Goal: Use online tool/utility: Utilize a website feature to perform a specific function

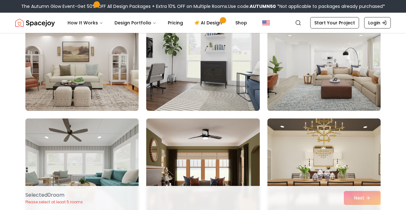
scroll to position [78, 0]
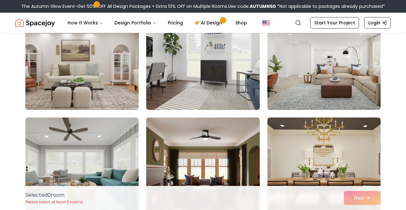
click at [55, 80] on img at bounding box center [82, 59] width 119 height 107
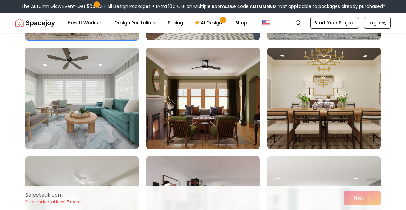
scroll to position [156, 0]
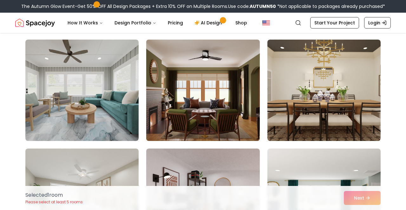
click at [198, 100] on img at bounding box center [202, 90] width 119 height 107
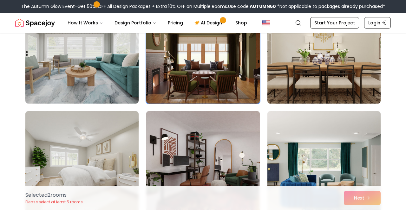
scroll to position [256, 0]
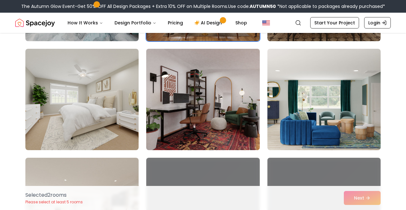
click at [210, 113] on img at bounding box center [202, 99] width 119 height 107
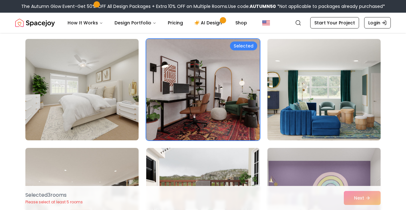
scroll to position [363, 0]
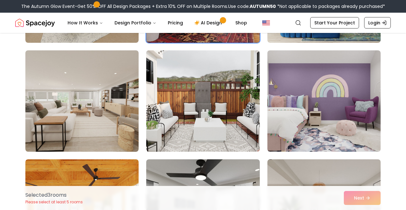
click at [213, 120] on img at bounding box center [202, 101] width 119 height 107
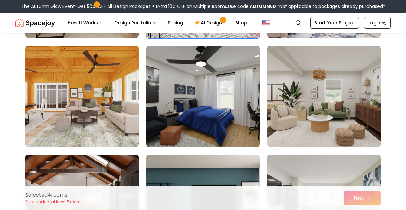
scroll to position [601, 0]
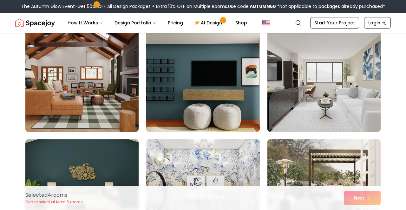
click at [82, 88] on img at bounding box center [82, 81] width 119 height 107
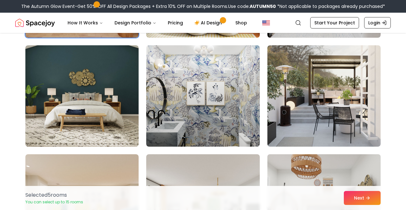
scroll to position [781, 0]
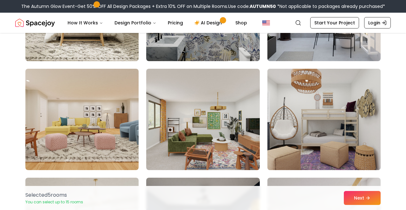
click at [306, 147] on img at bounding box center [323, 119] width 119 height 107
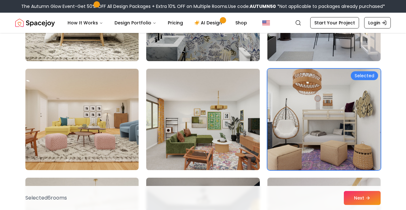
click at [204, 142] on img at bounding box center [202, 119] width 119 height 107
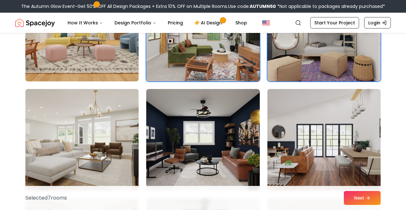
scroll to position [907, 0]
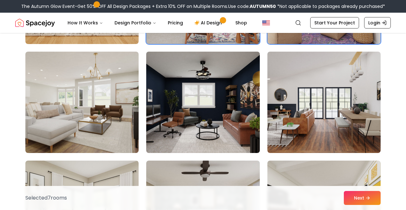
click at [230, 115] on img at bounding box center [202, 102] width 119 height 107
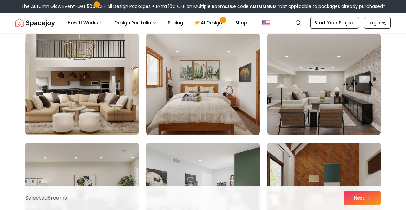
scroll to position [1257, 0]
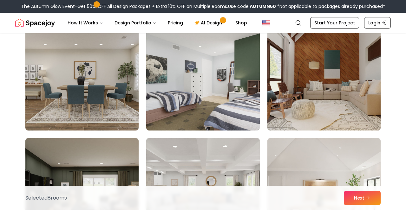
click at [326, 79] on img at bounding box center [323, 80] width 119 height 107
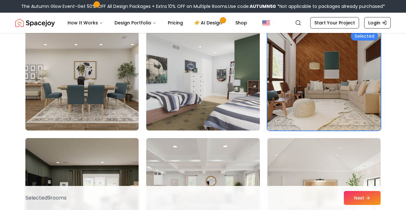
scroll to position [1351, 0]
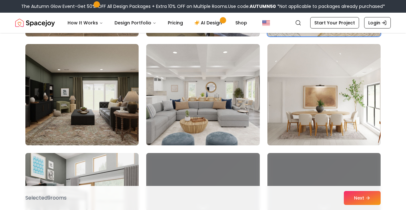
scroll to position [1429, 0]
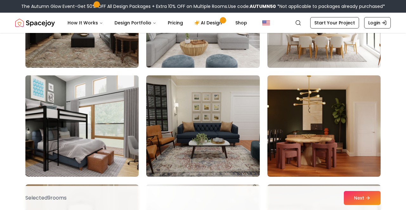
click at [107, 130] on img at bounding box center [82, 126] width 119 height 107
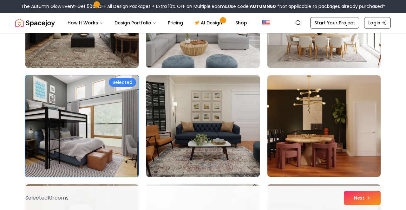
scroll to position [1480, 0]
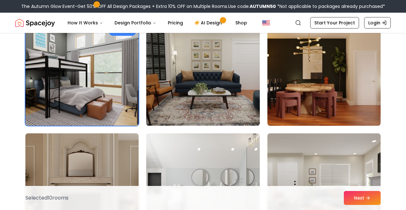
click at [220, 100] on img at bounding box center [202, 75] width 119 height 107
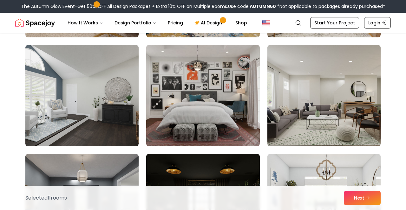
scroll to position [1820, 0]
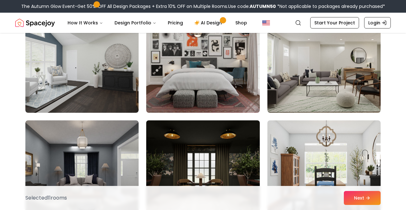
click at [210, 118] on img at bounding box center [202, 171] width 119 height 107
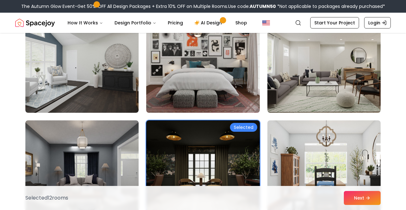
scroll to position [1896, 0]
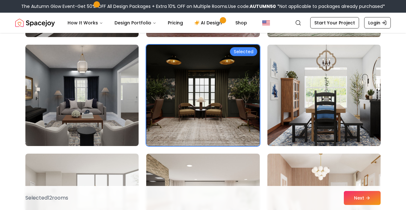
drag, startPoint x: 321, startPoint y: 106, endPoint x: 239, endPoint y: 151, distance: 93.1
click at [321, 107] on img at bounding box center [323, 95] width 113 height 101
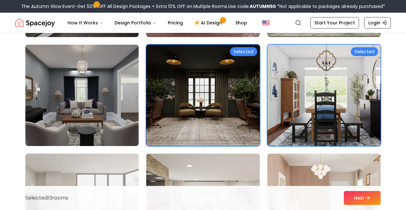
scroll to position [2006, 0]
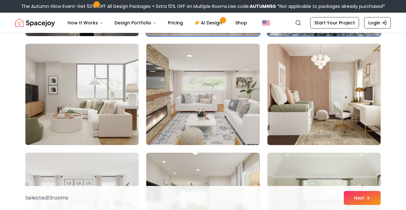
click at [321, 110] on img at bounding box center [323, 94] width 119 height 107
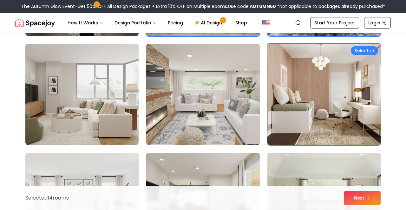
click at [211, 150] on img at bounding box center [202, 203] width 119 height 107
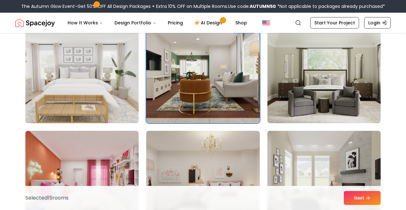
scroll to position [2140, 0]
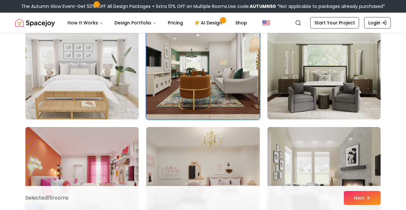
click at [106, 93] on img at bounding box center [82, 69] width 119 height 107
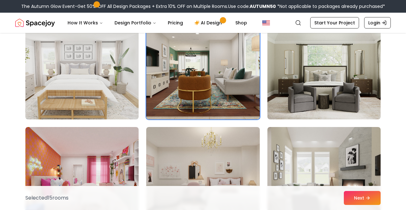
click at [208, 79] on img at bounding box center [202, 69] width 119 height 107
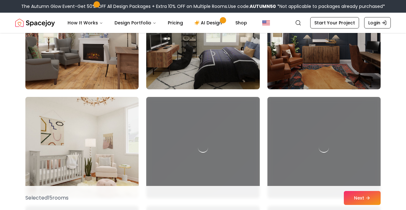
scroll to position [2541, 0]
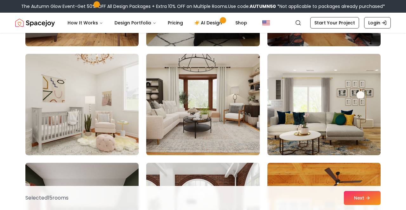
click at [223, 160] on img at bounding box center [202, 213] width 119 height 107
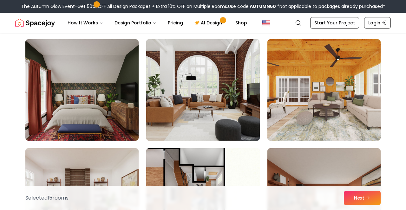
scroll to position [2562, 0]
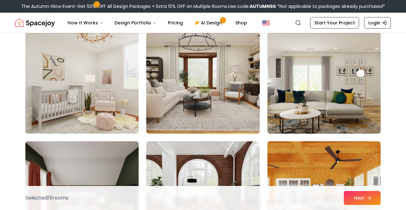
click at [366, 201] on button "Next" at bounding box center [362, 198] width 37 height 14
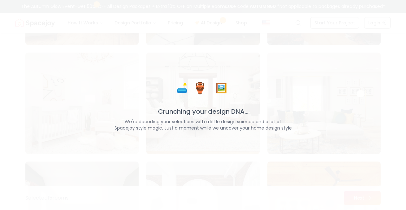
scroll to position [1548, 0]
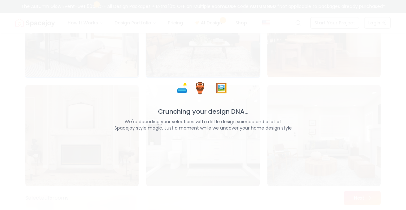
click at [366, 201] on div "🛋️ 🏺 🖼️ Crunching your design DNA... We're decoding your selections with a litt…" at bounding box center [203, 105] width 406 height 210
